Goal: Task Accomplishment & Management: Manage account settings

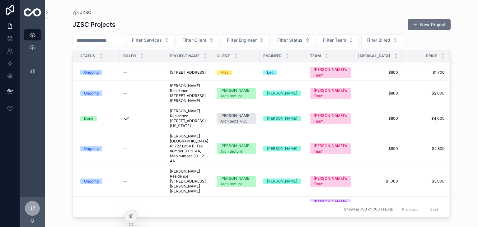
scroll to position [467, 0]
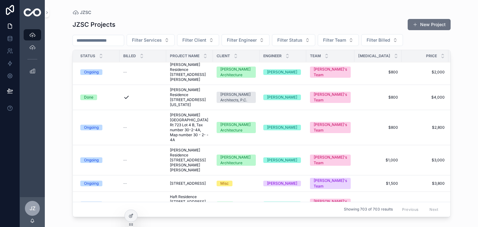
click at [93, 100] on div "Done" at bounding box center [88, 98] width 9 height 6
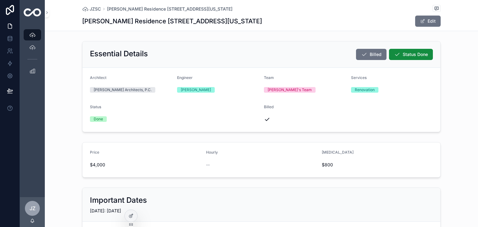
click at [420, 21] on span "scrollable content" at bounding box center [422, 21] width 5 height 5
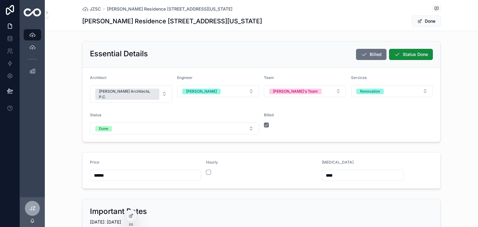
click at [248, 91] on button "[PERSON_NAME]" at bounding box center [218, 91] width 82 height 12
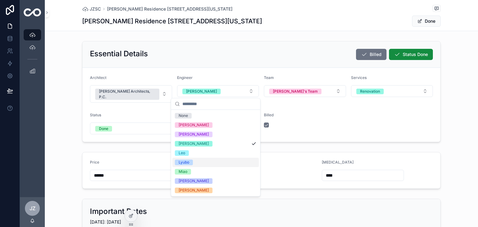
click at [186, 163] on div "Lyubo" at bounding box center [184, 163] width 11 height 6
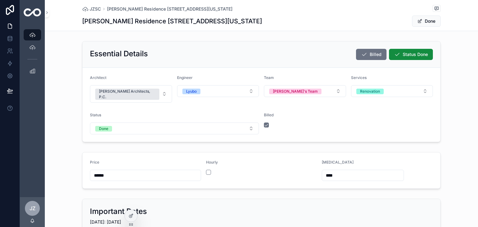
click at [425, 21] on button "Done" at bounding box center [426, 21] width 29 height 11
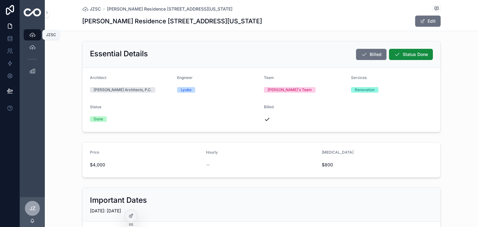
click at [33, 35] on icon "scrollable content" at bounding box center [32, 35] width 6 height 6
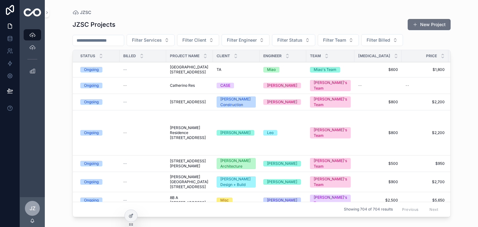
scroll to position [31, 0]
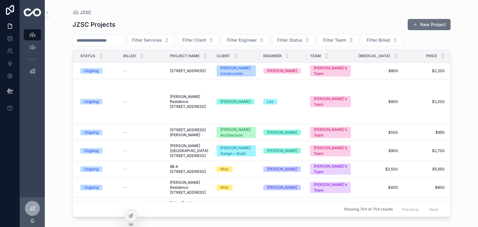
click at [88, 100] on div "Ongoing" at bounding box center [91, 102] width 15 height 6
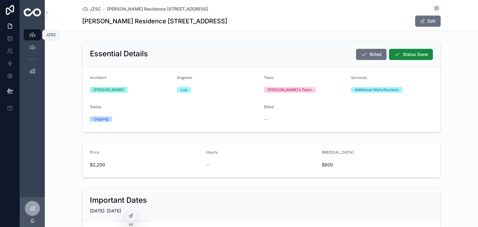
click at [29, 34] on icon "scrollable content" at bounding box center [32, 35] width 6 height 6
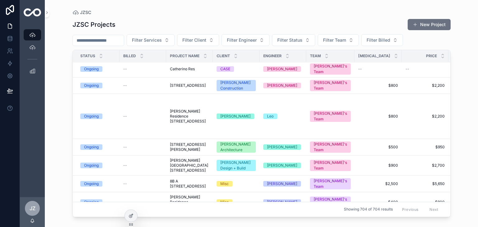
scroll to position [31, 0]
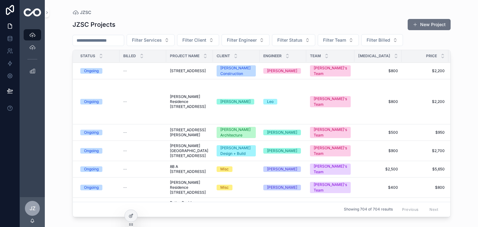
click at [93, 154] on div "Ongoing" at bounding box center [91, 151] width 15 height 6
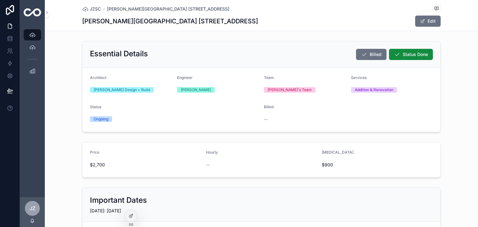
click at [430, 19] on button "Edit" at bounding box center [428, 21] width 26 height 11
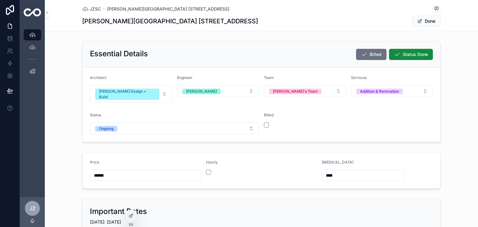
click at [249, 93] on button "[PERSON_NAME]" at bounding box center [218, 91] width 82 height 12
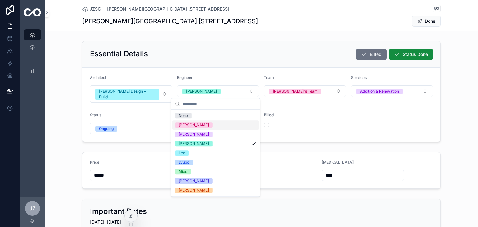
click at [185, 124] on div "[PERSON_NAME]" at bounding box center [194, 125] width 30 height 6
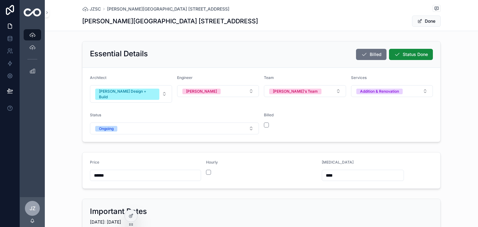
click at [427, 21] on button "Done" at bounding box center [426, 21] width 29 height 11
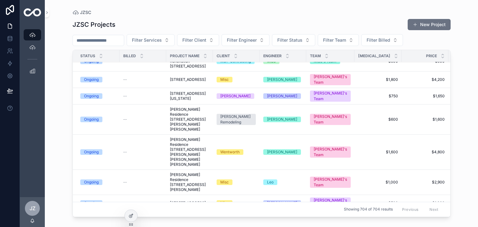
scroll to position [218, 0]
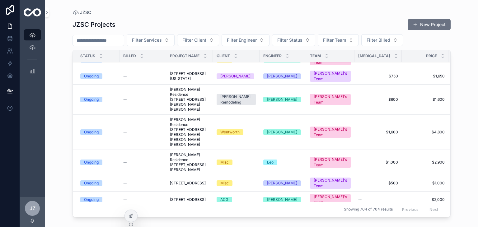
click at [271, 135] on div "[PERSON_NAME]" at bounding box center [282, 132] width 30 height 6
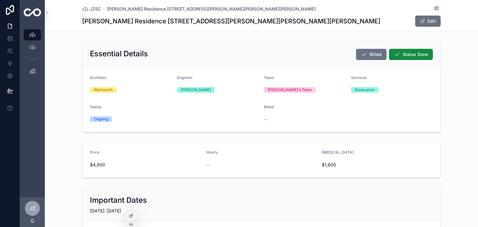
click at [423, 20] on button "Edit" at bounding box center [428, 21] width 26 height 11
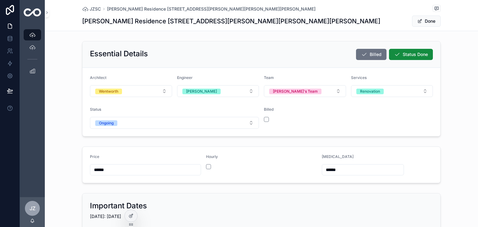
click at [250, 90] on button "[PERSON_NAME]" at bounding box center [218, 91] width 82 height 12
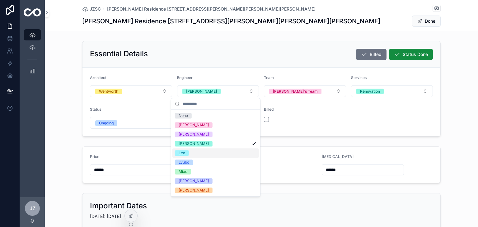
click at [184, 153] on div "Leo" at bounding box center [182, 153] width 7 height 6
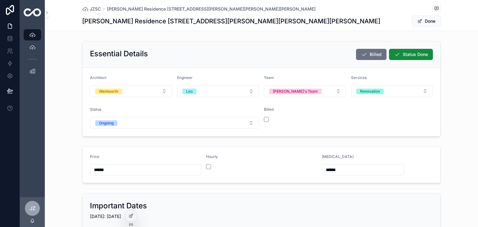
click at [422, 20] on button "Done" at bounding box center [426, 21] width 29 height 11
